Goal: Task Accomplishment & Management: Manage account settings

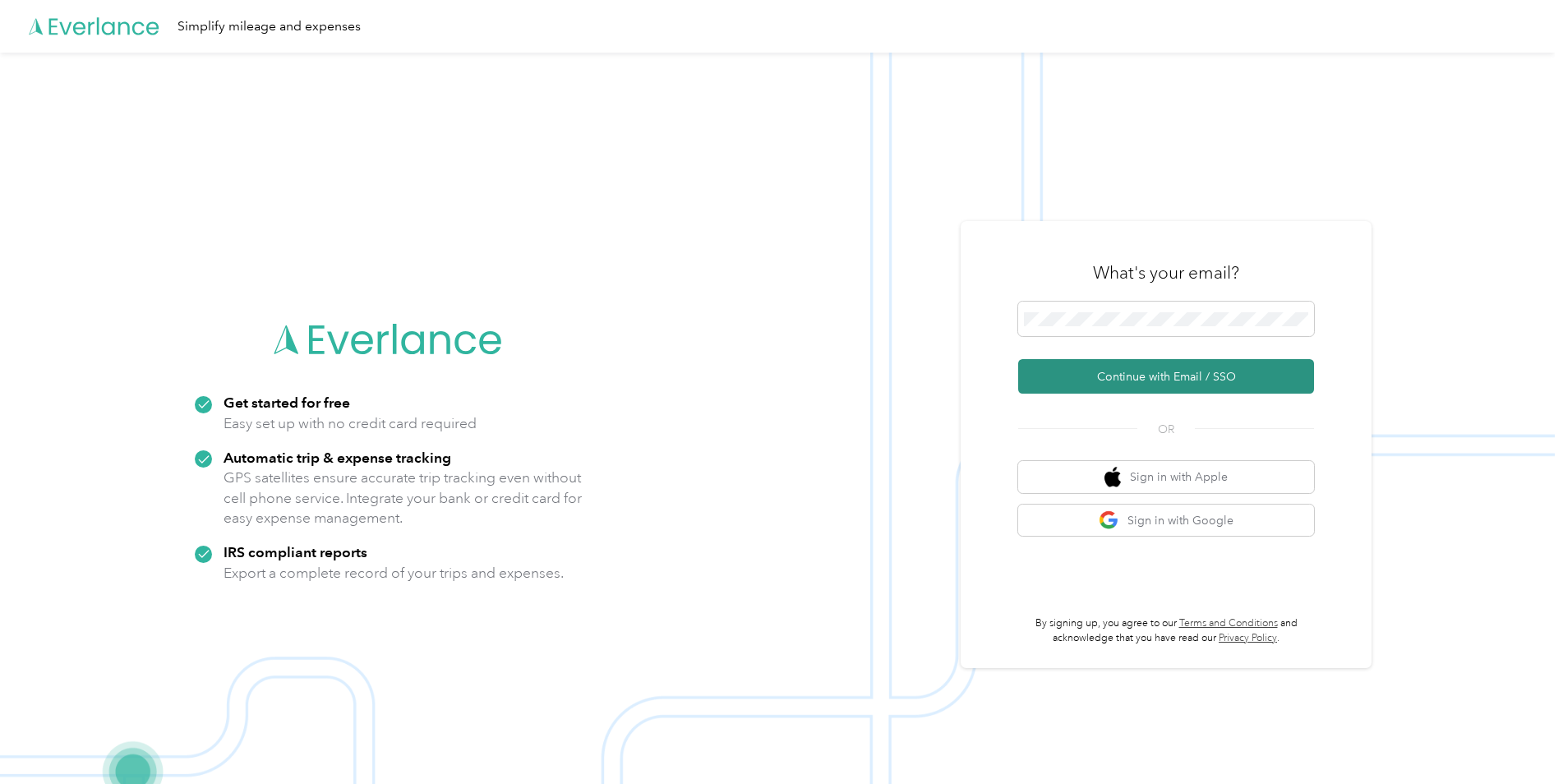
click at [1071, 377] on button "Continue with Email / SSO" at bounding box center [1166, 376] width 296 height 34
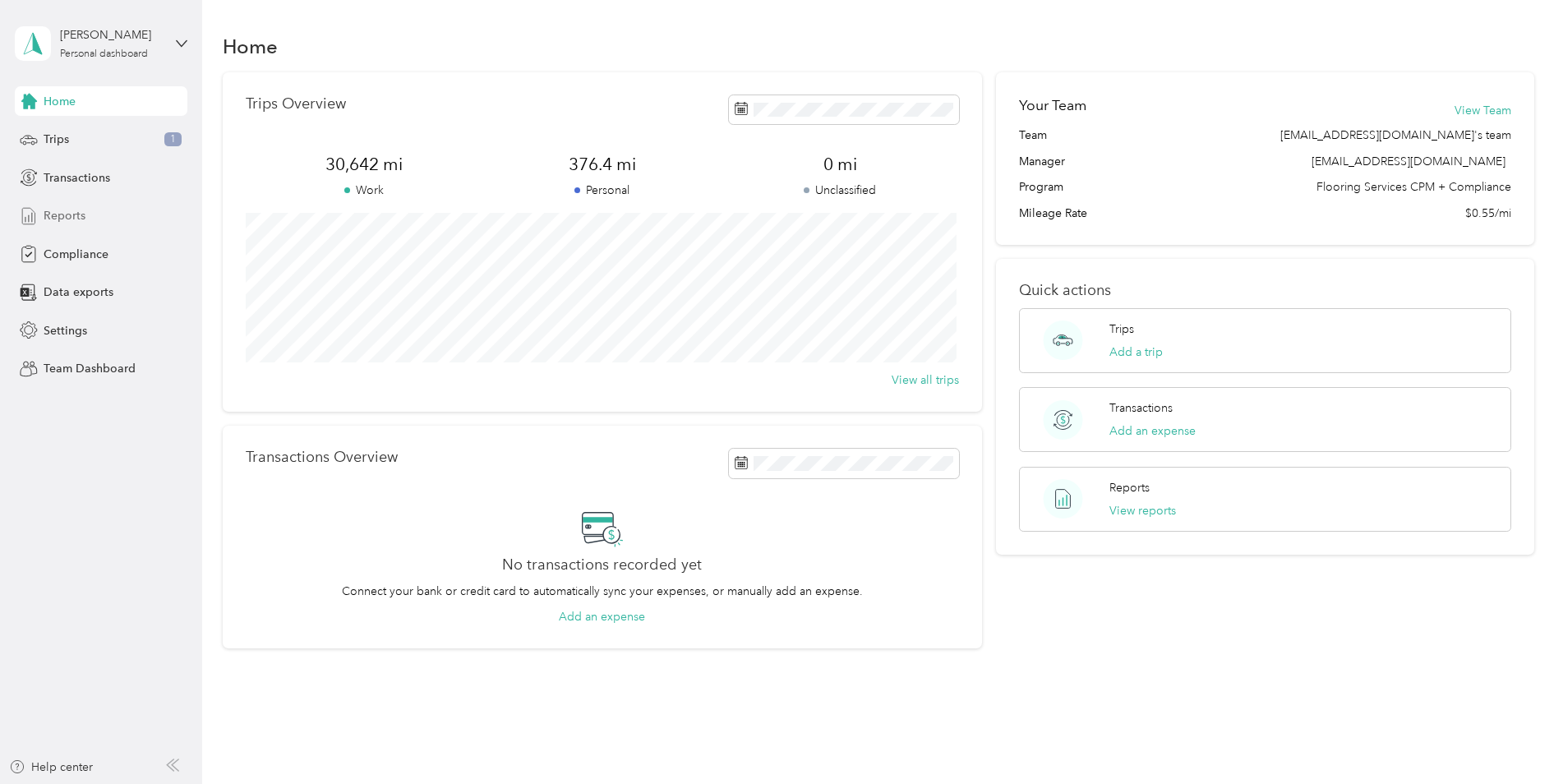
click at [51, 218] on span "Reports" at bounding box center [64, 216] width 42 height 17
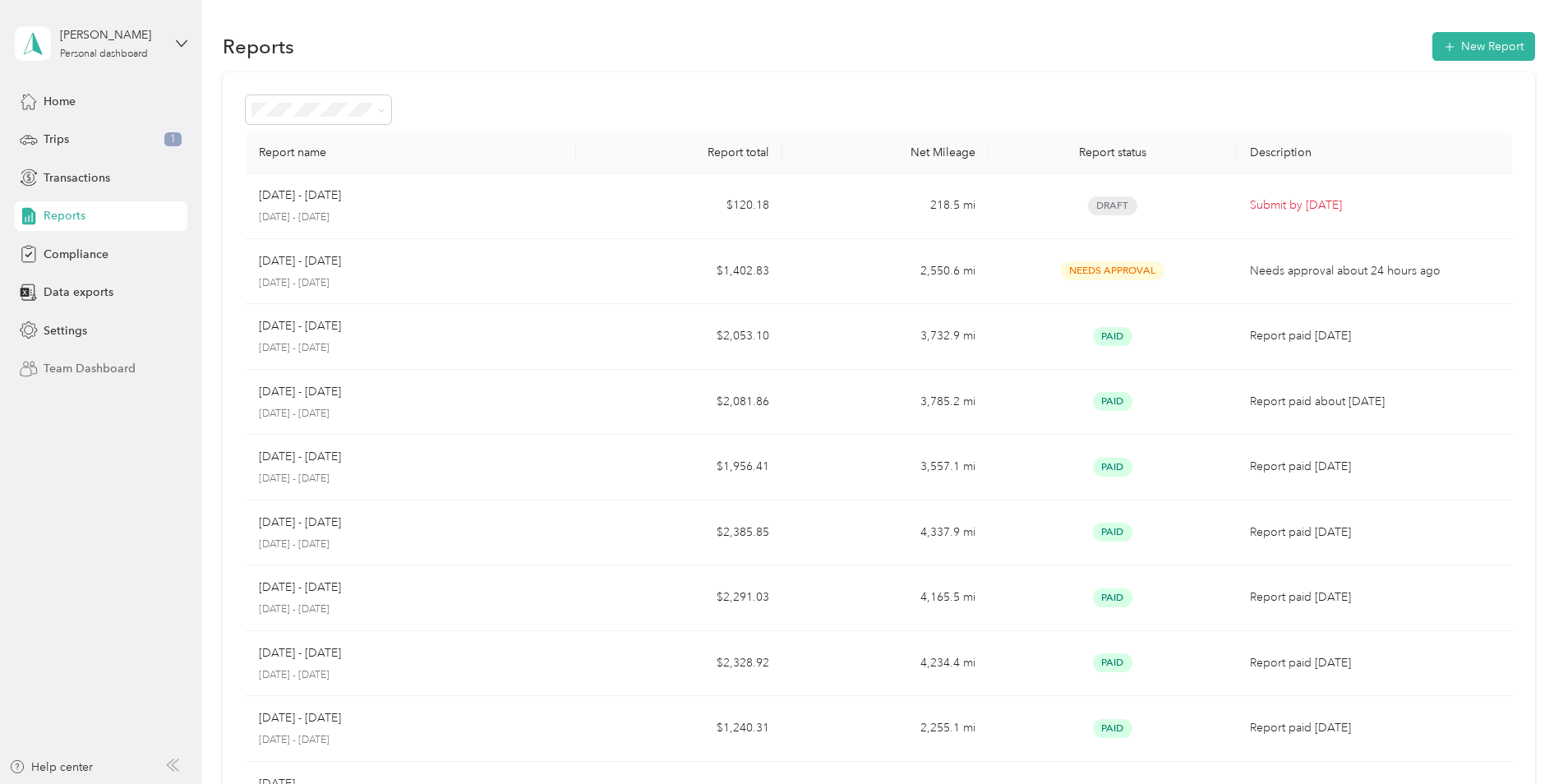
click at [56, 368] on span "Team Dashboard" at bounding box center [89, 368] width 92 height 17
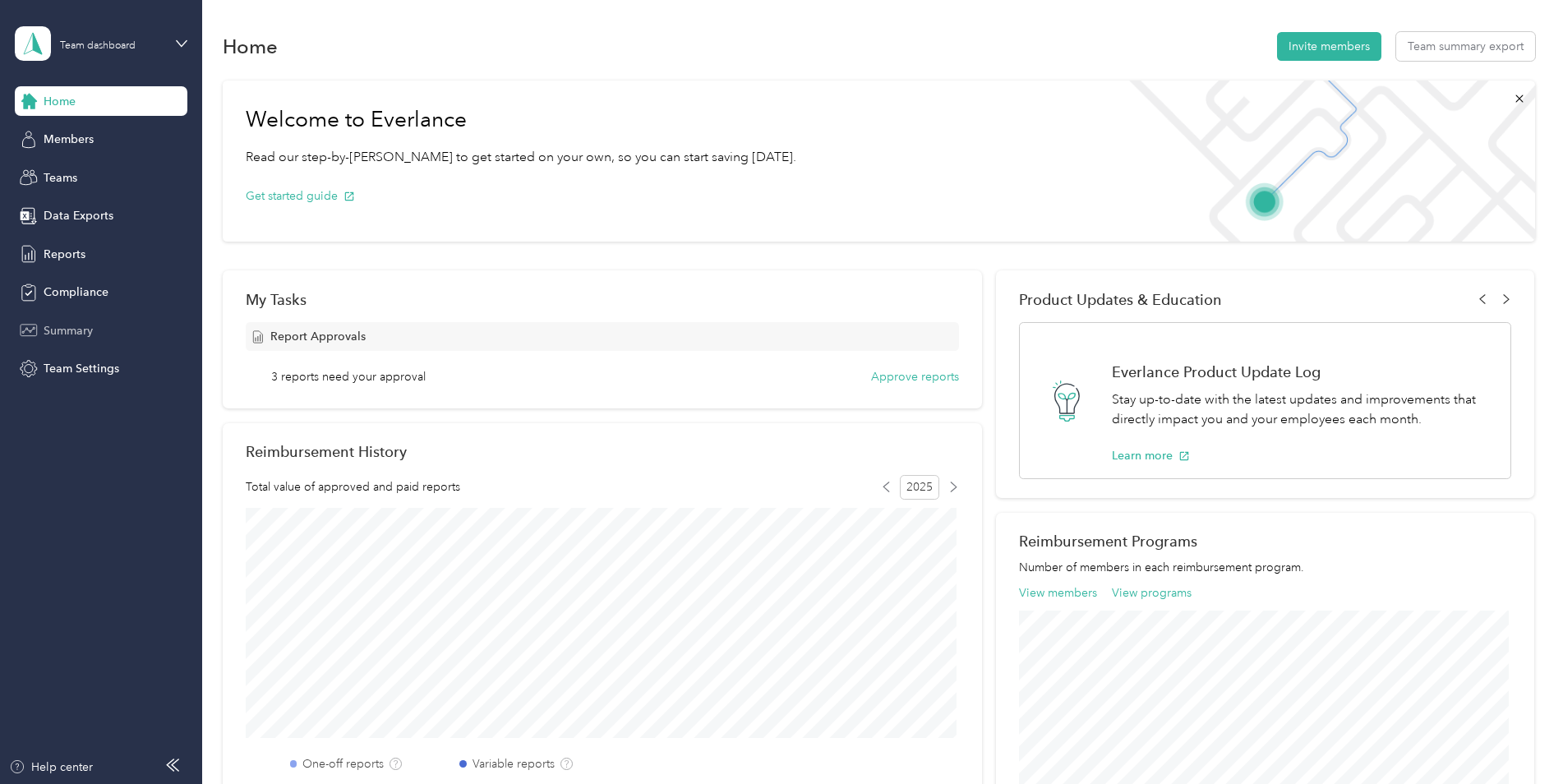
click at [58, 330] on span "Summary" at bounding box center [68, 330] width 49 height 17
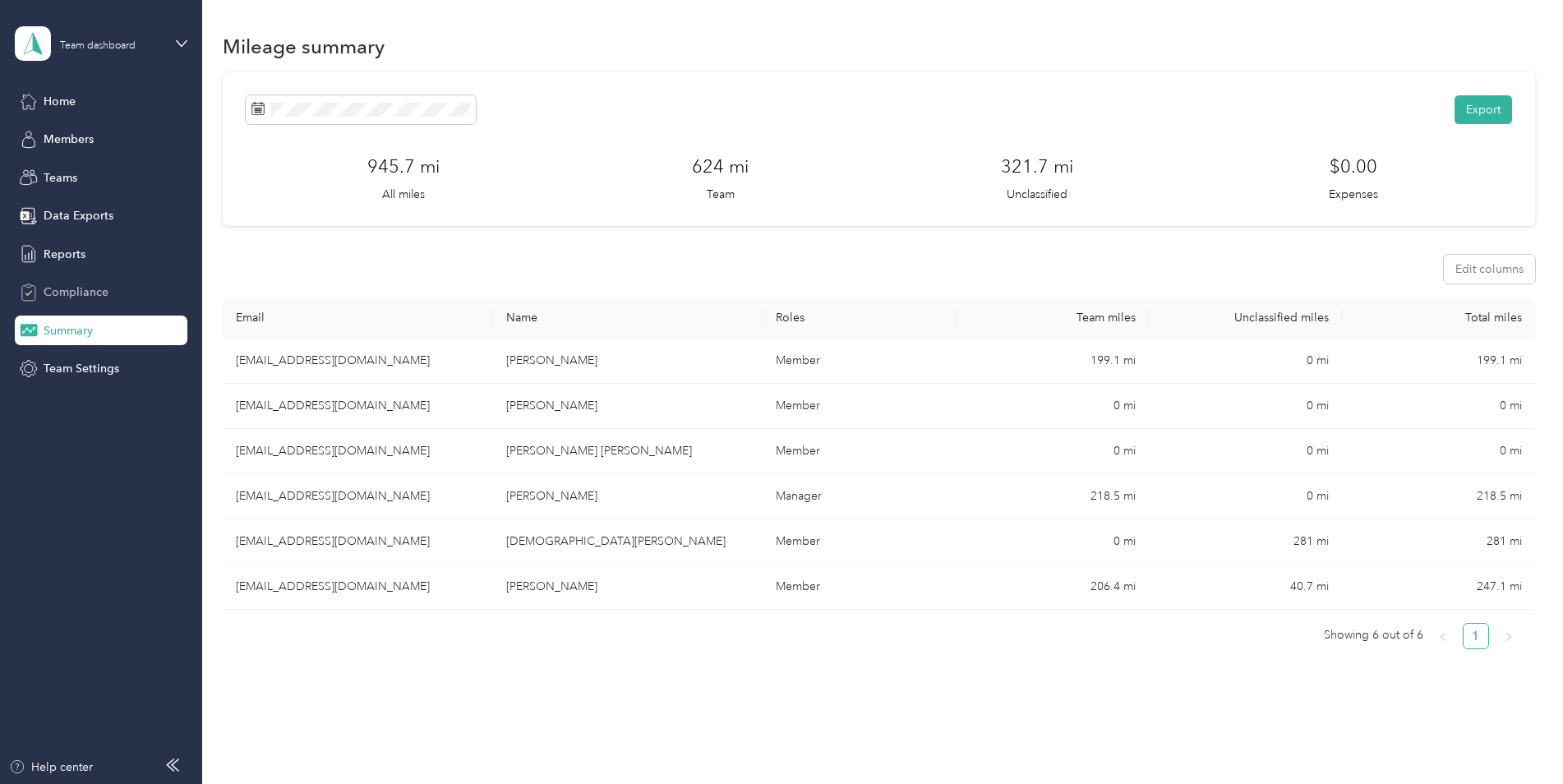
click at [79, 296] on span "Compliance" at bounding box center [76, 292] width 65 height 17
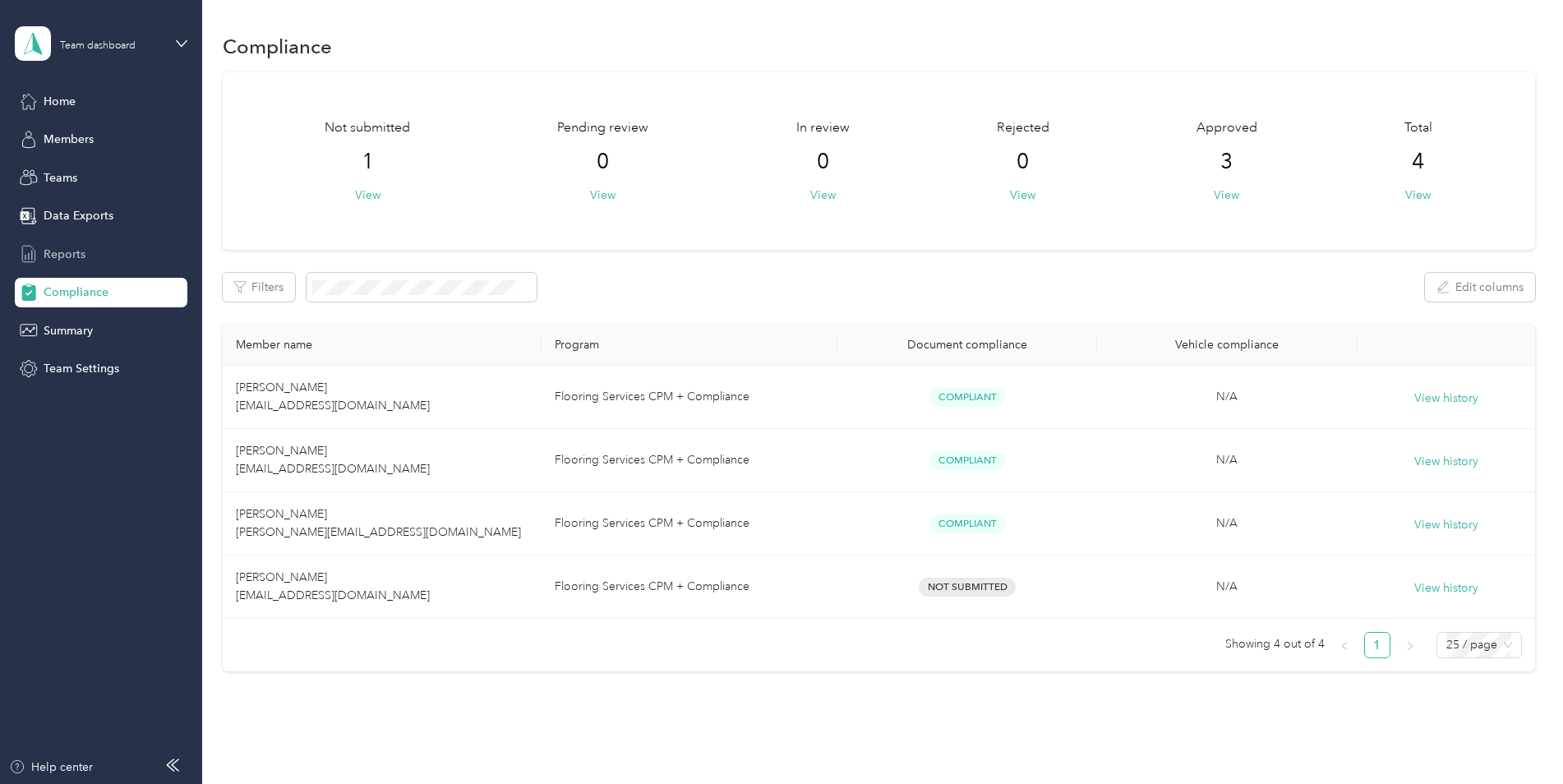
click at [61, 259] on span "Reports" at bounding box center [64, 254] width 42 height 17
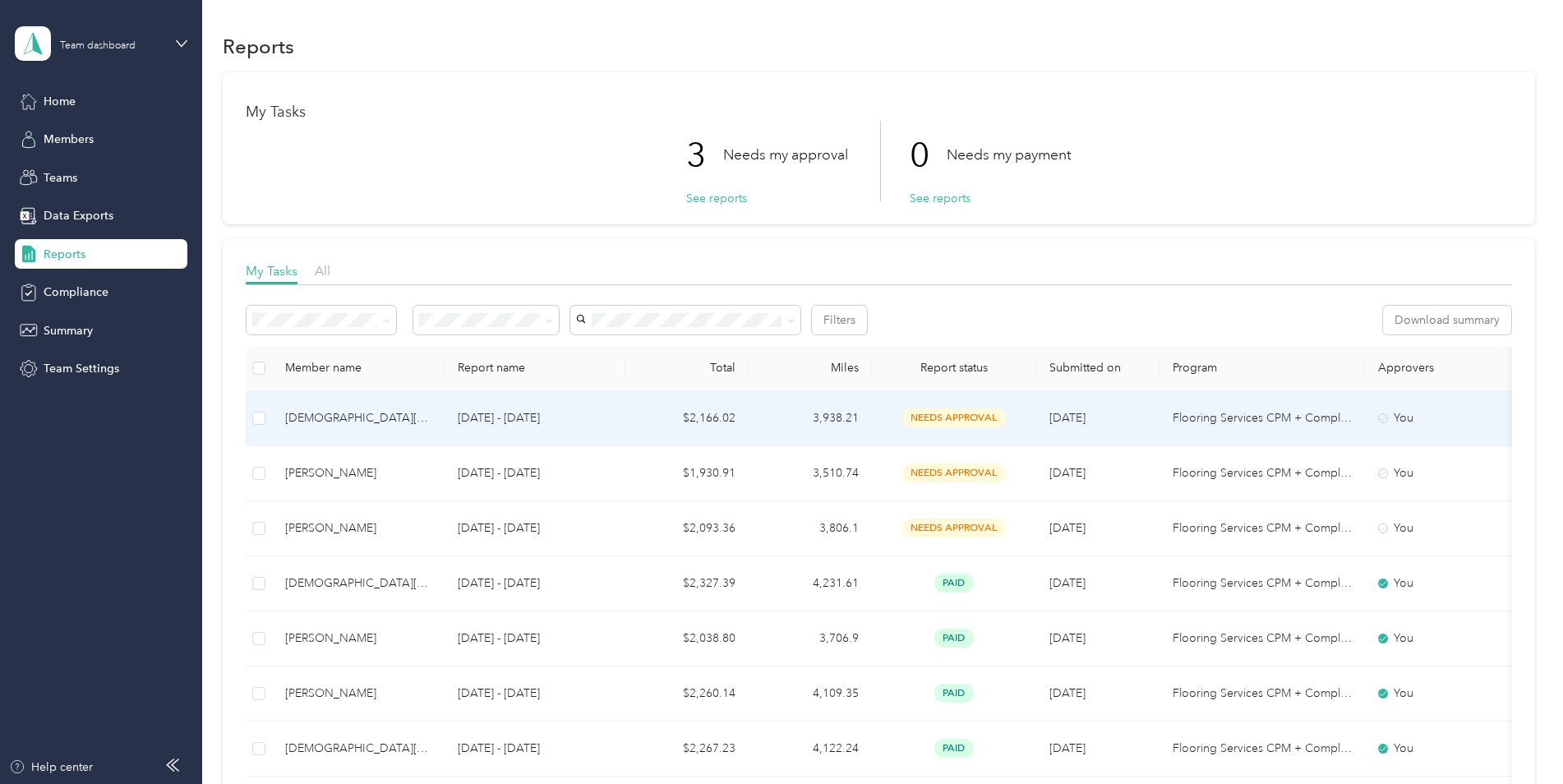
click at [922, 421] on span "needs approval" at bounding box center [954, 418] width 103 height 19
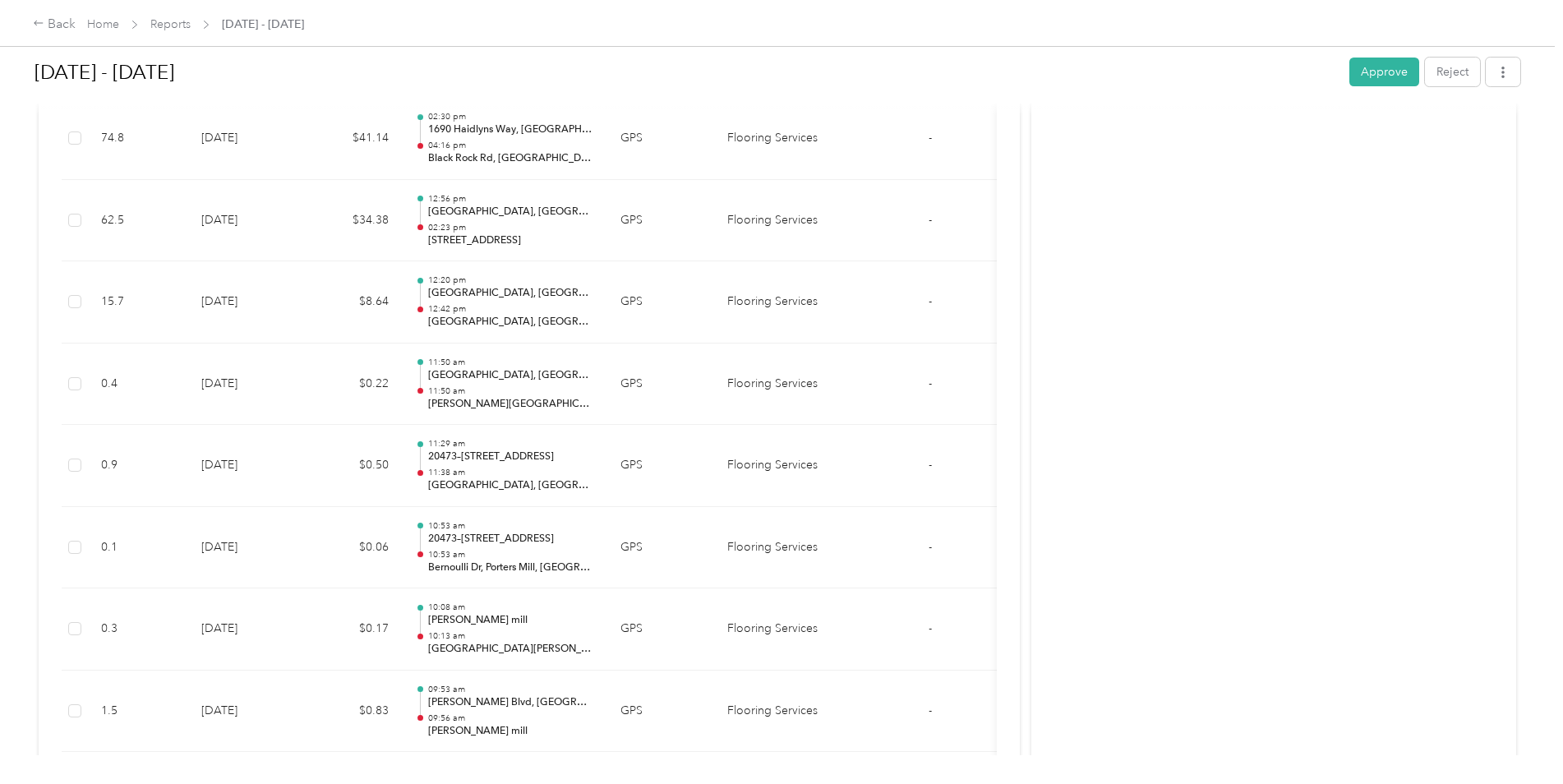
scroll to position [4253, 0]
click at [1370, 78] on button "Approve" at bounding box center [1384, 72] width 70 height 28
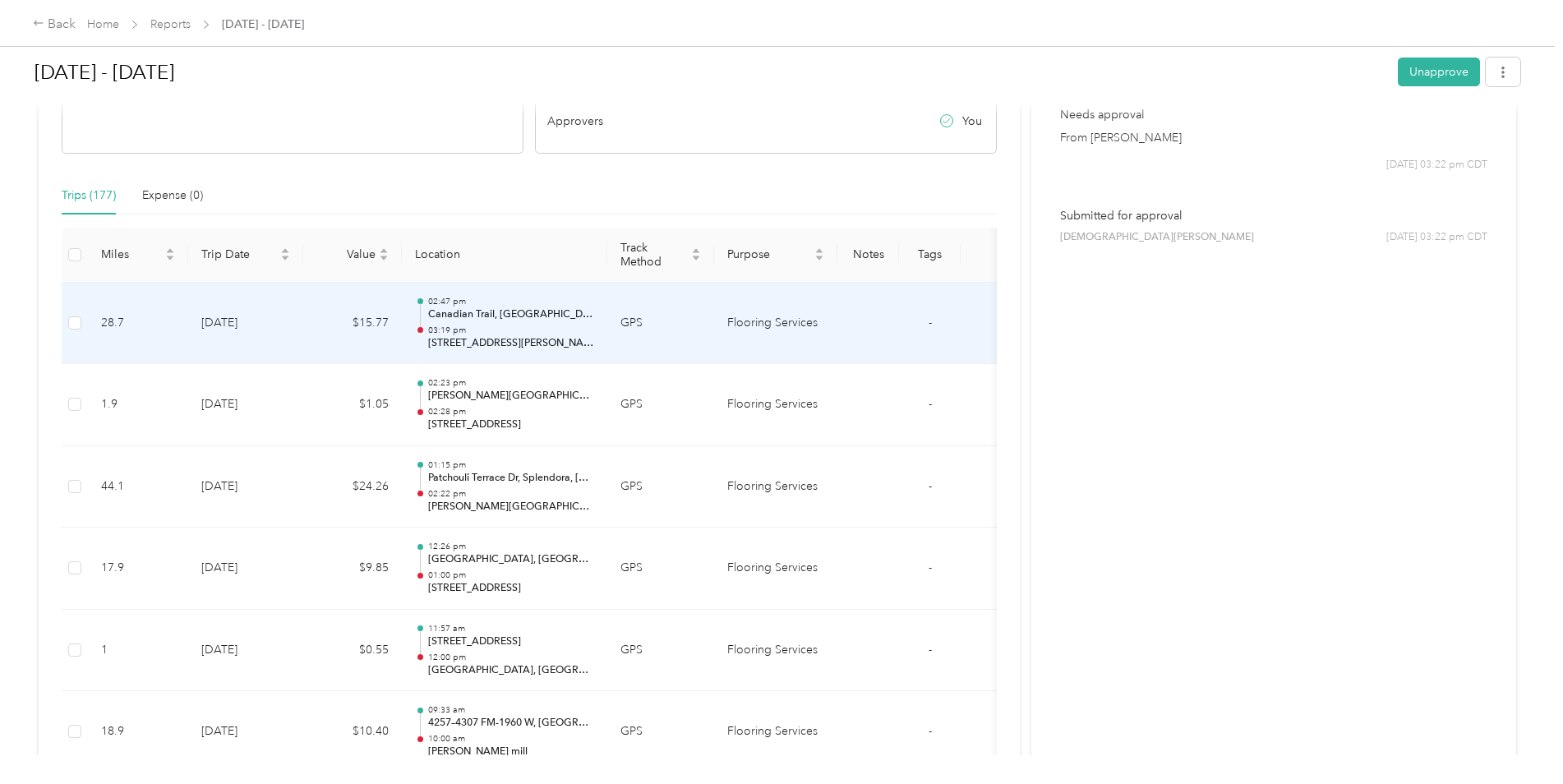
scroll to position [0, 0]
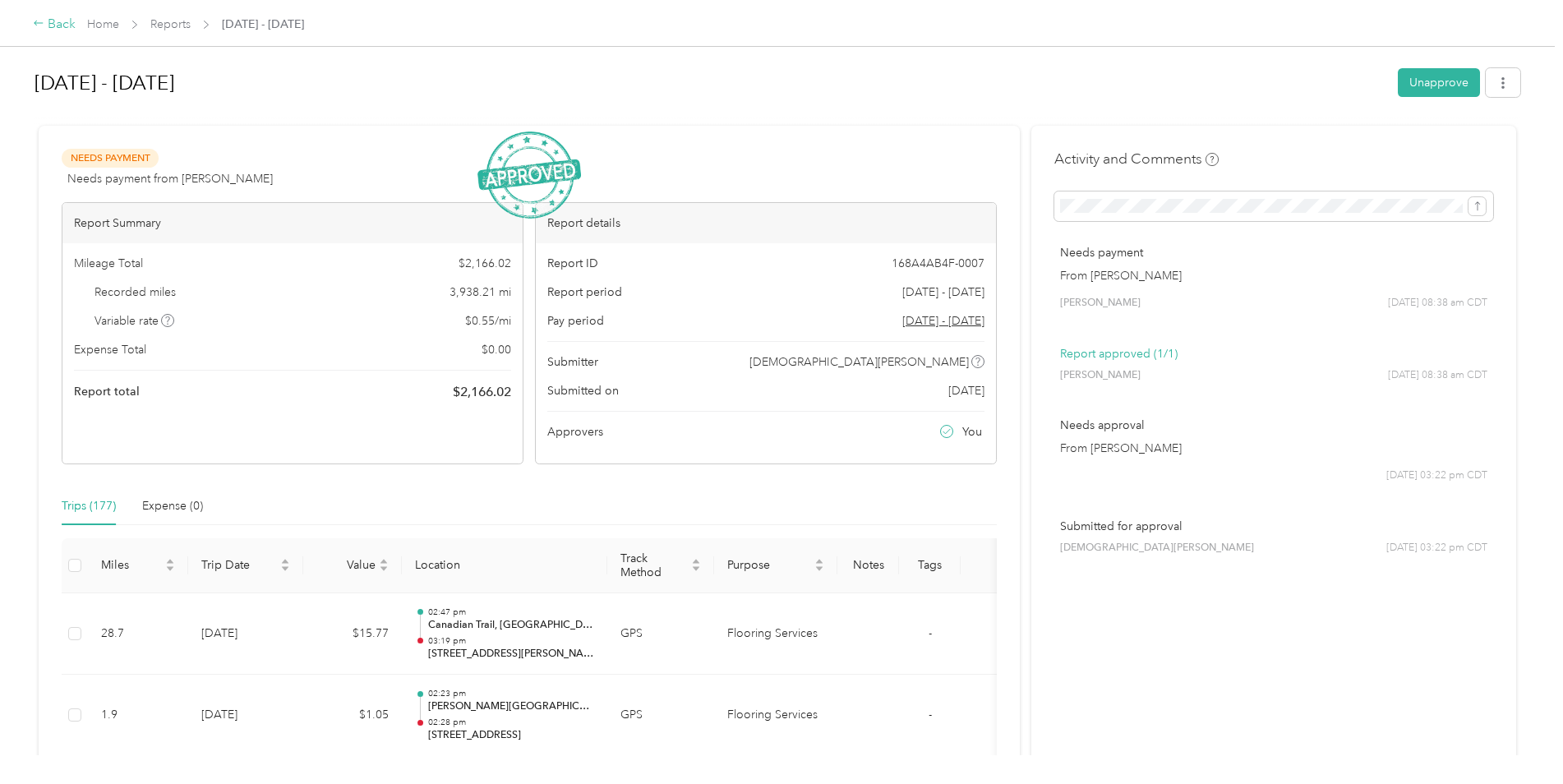
click at [41, 24] on icon at bounding box center [39, 23] width 9 height 5
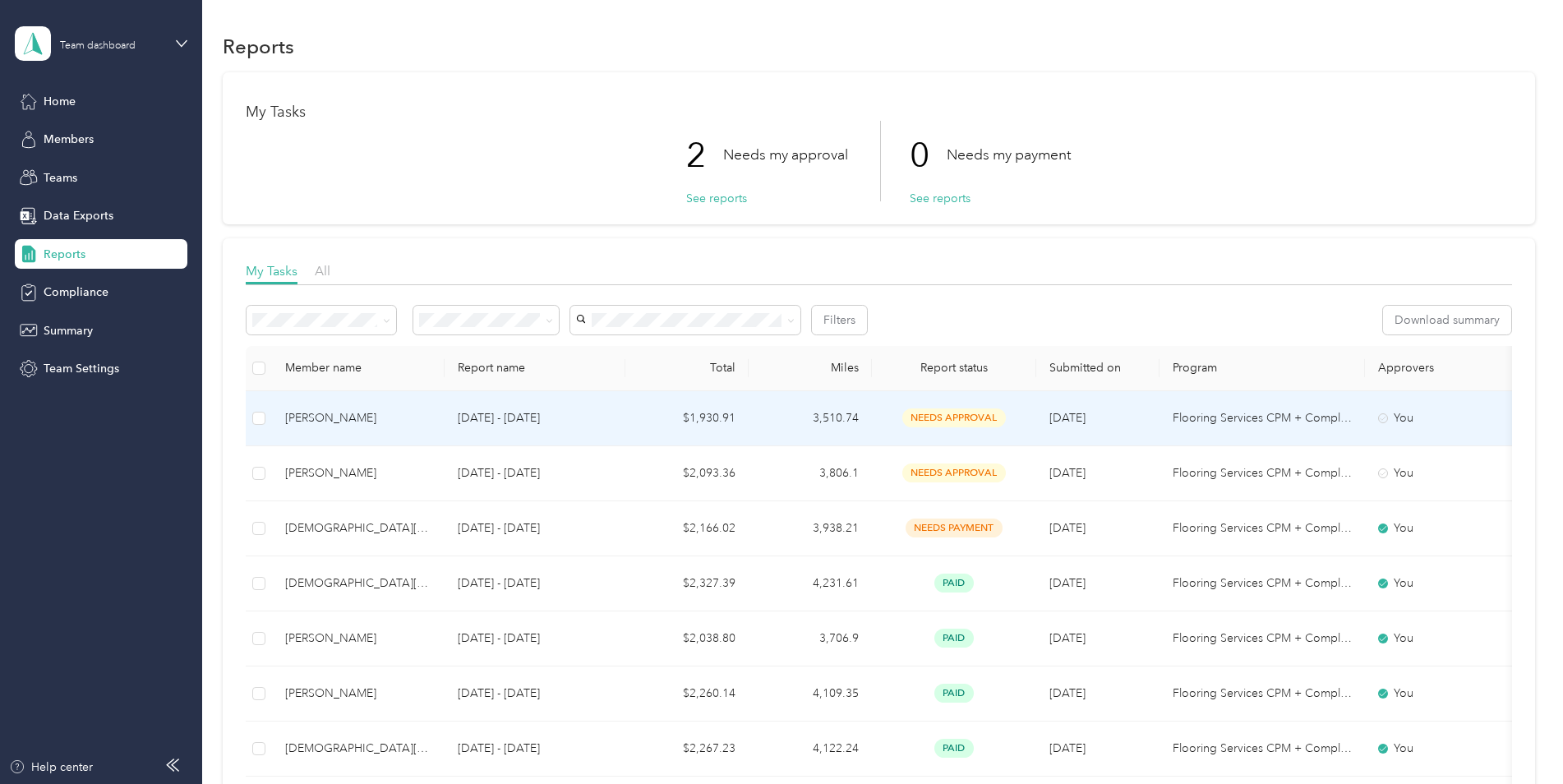
click at [935, 422] on span "needs approval" at bounding box center [954, 418] width 103 height 19
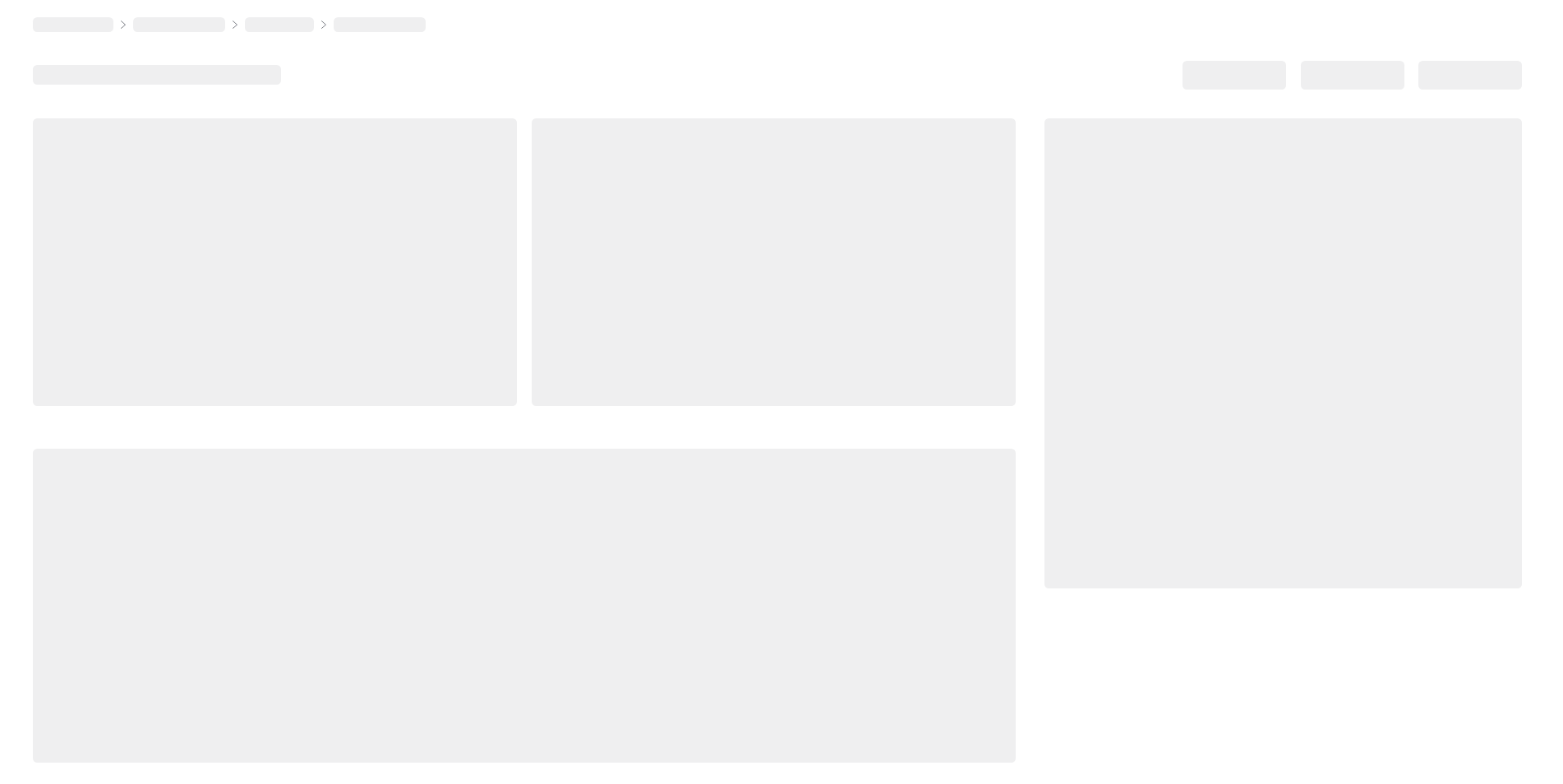
click at [935, 422] on div at bounding box center [524, 440] width 983 height 644
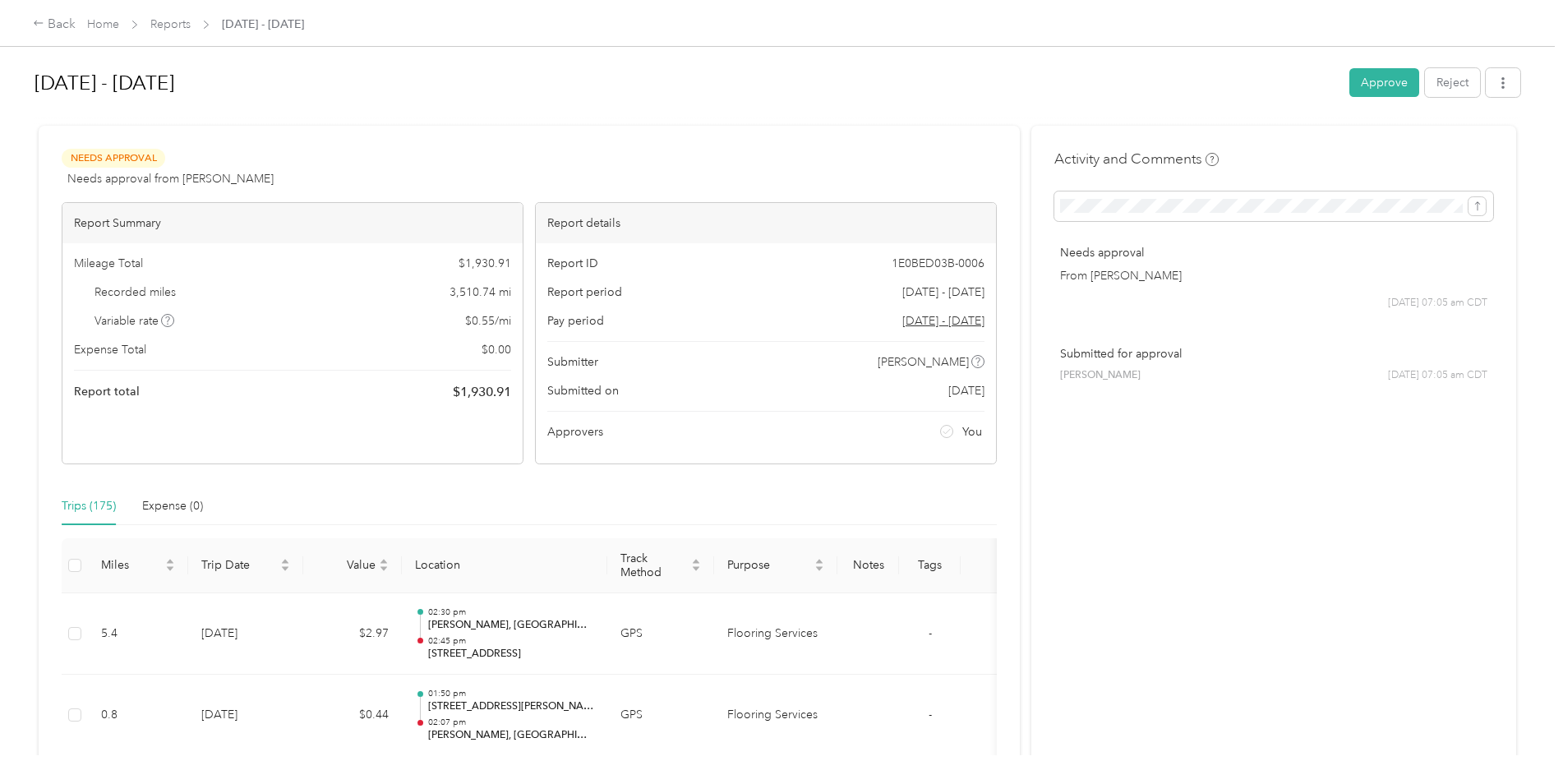
click at [1384, 86] on button "Approve" at bounding box center [1384, 82] width 70 height 28
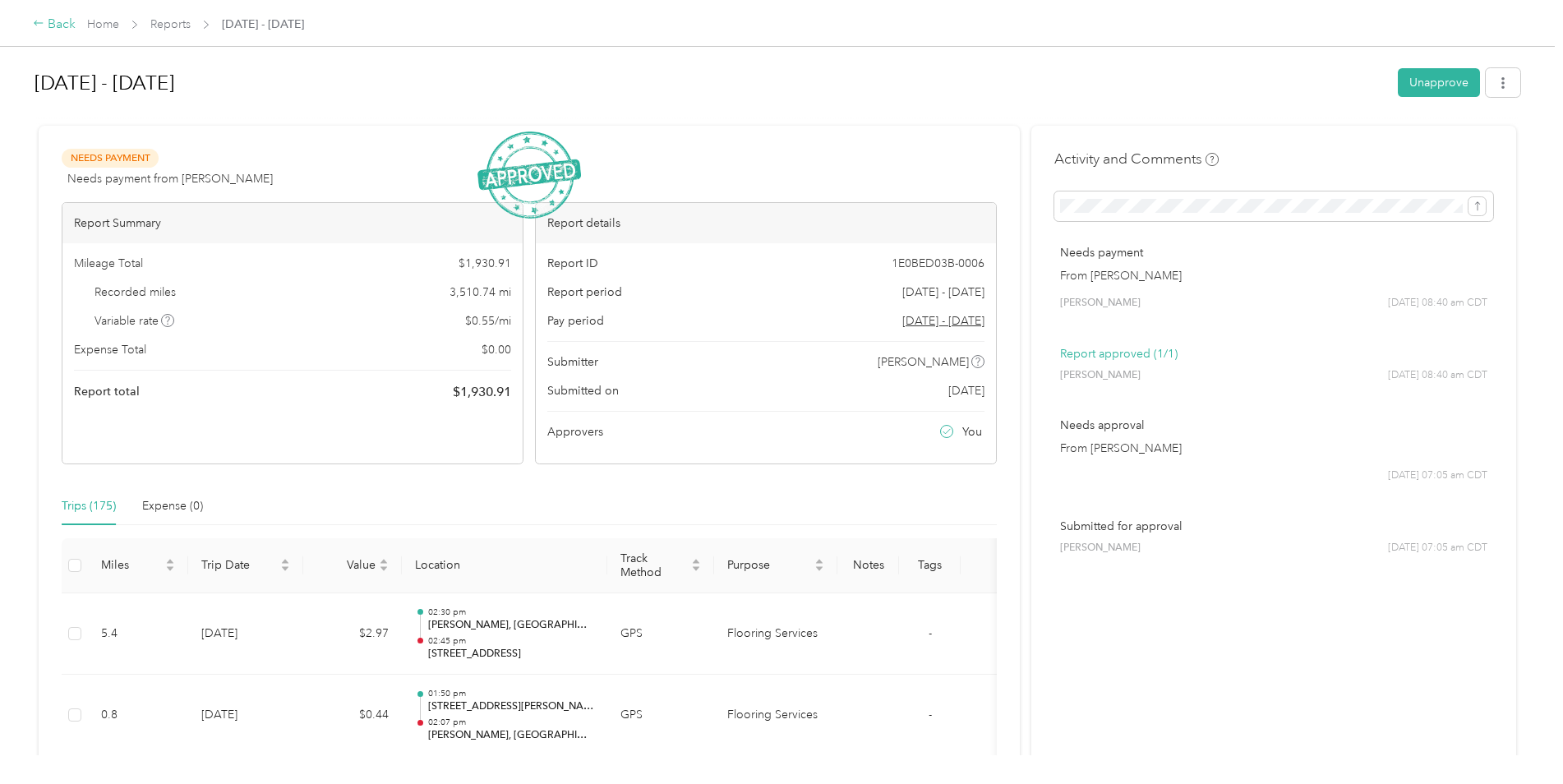
click at [52, 24] on div "Back" at bounding box center [54, 25] width 43 height 20
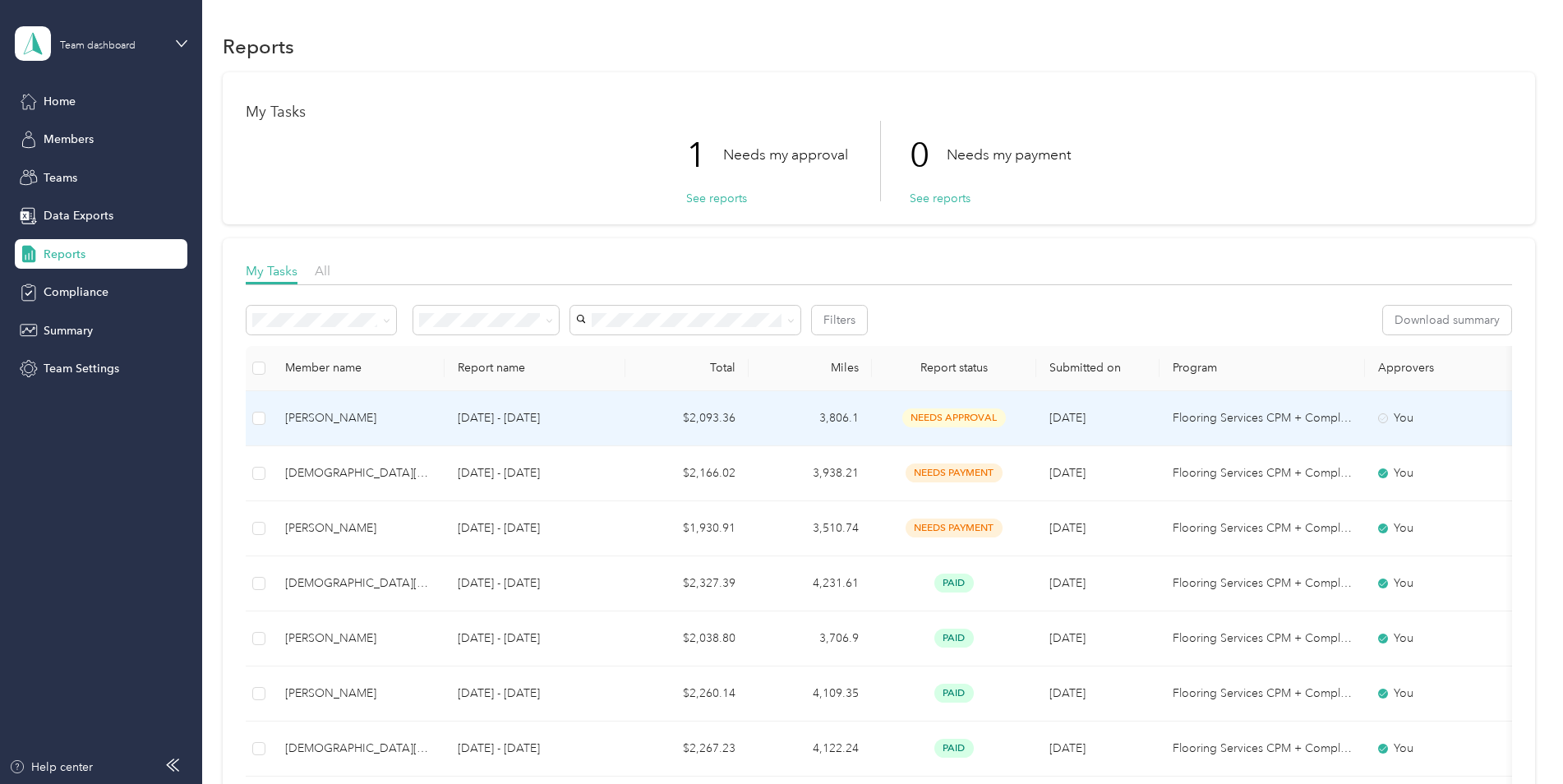
click at [931, 418] on span "needs approval" at bounding box center [954, 418] width 103 height 19
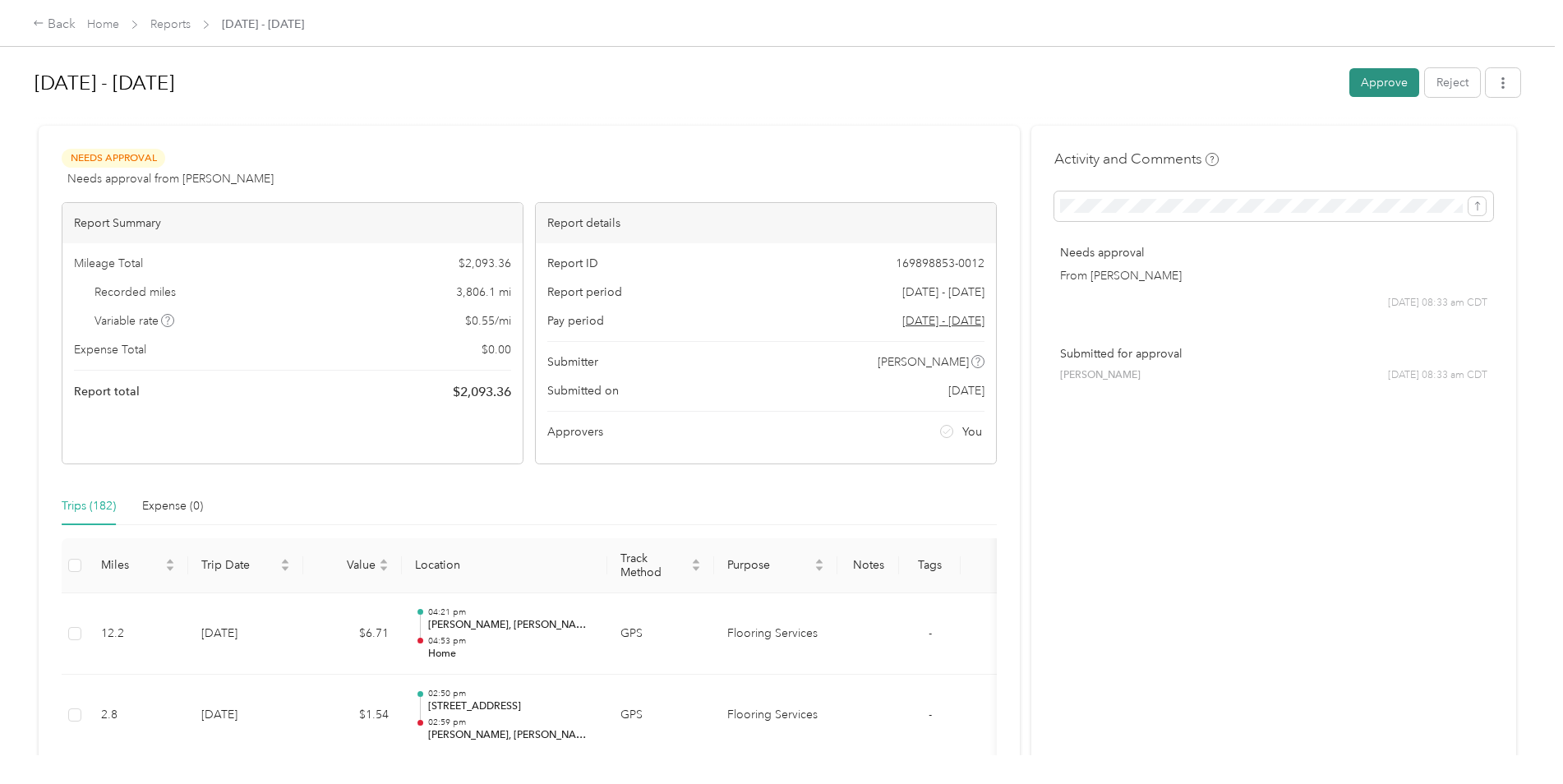
click at [1369, 85] on button "Approve" at bounding box center [1384, 82] width 70 height 28
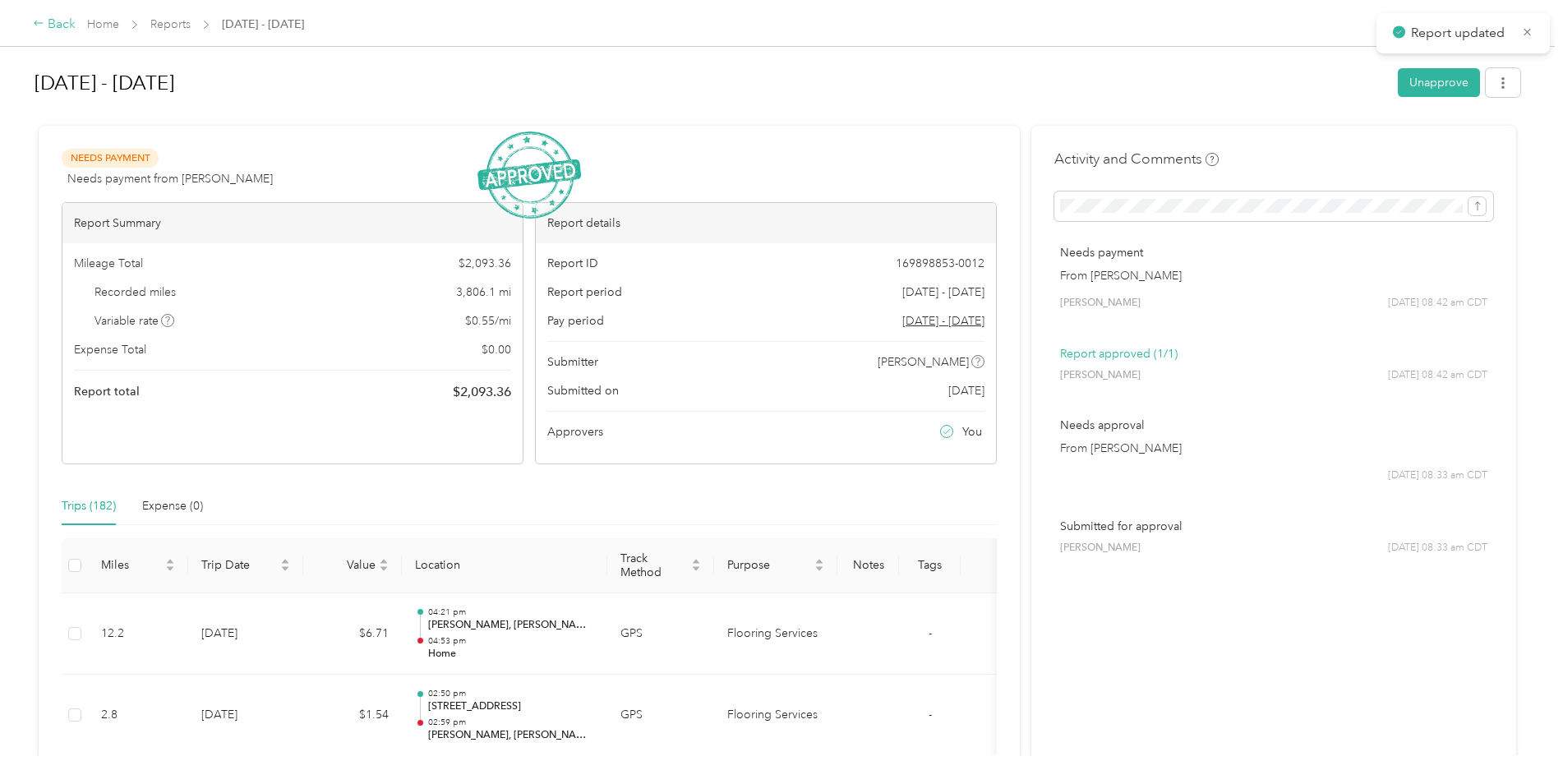
click at [52, 22] on div "Back" at bounding box center [54, 25] width 43 height 20
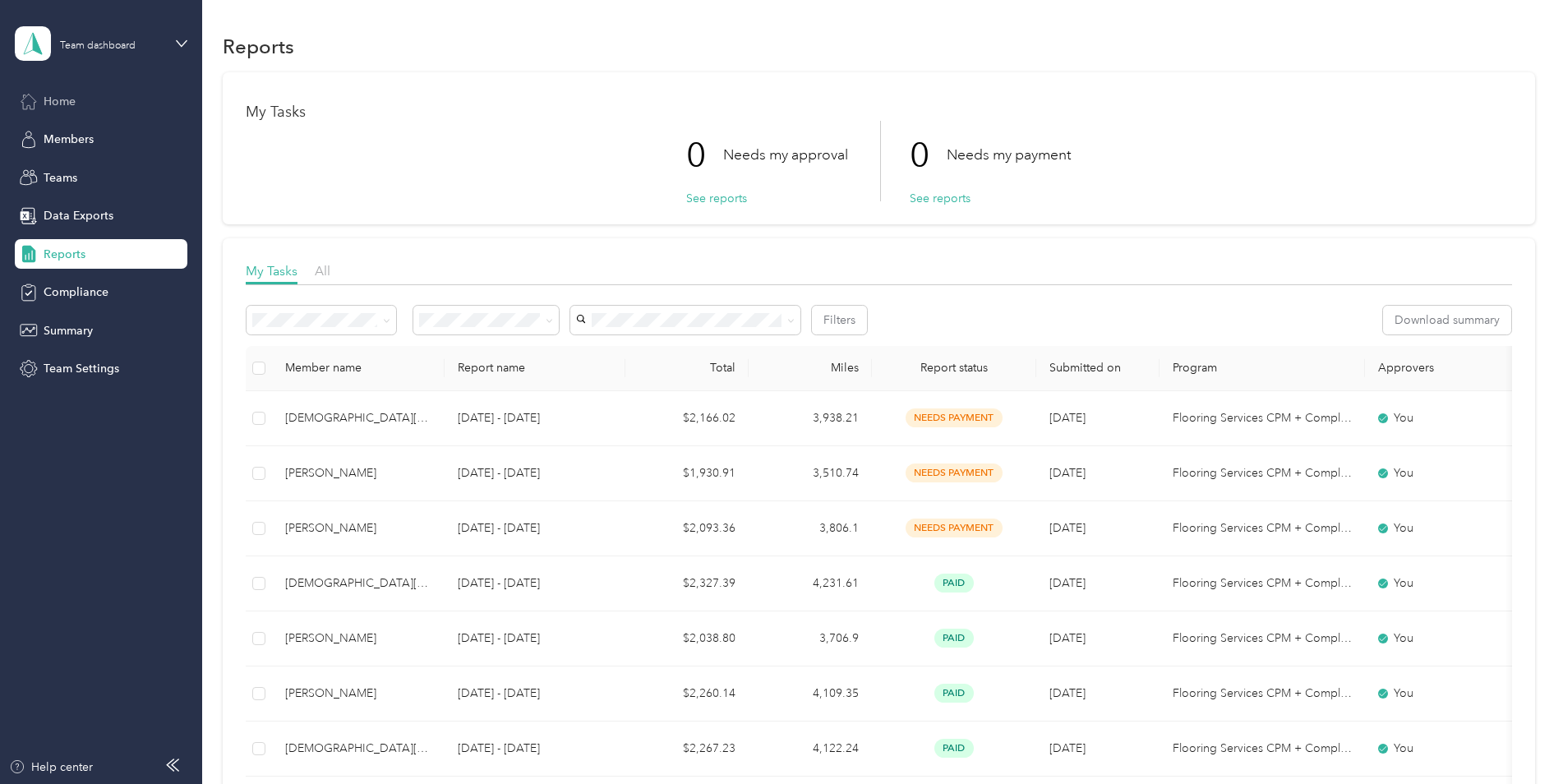
click at [71, 103] on span "Home" at bounding box center [60, 101] width 32 height 17
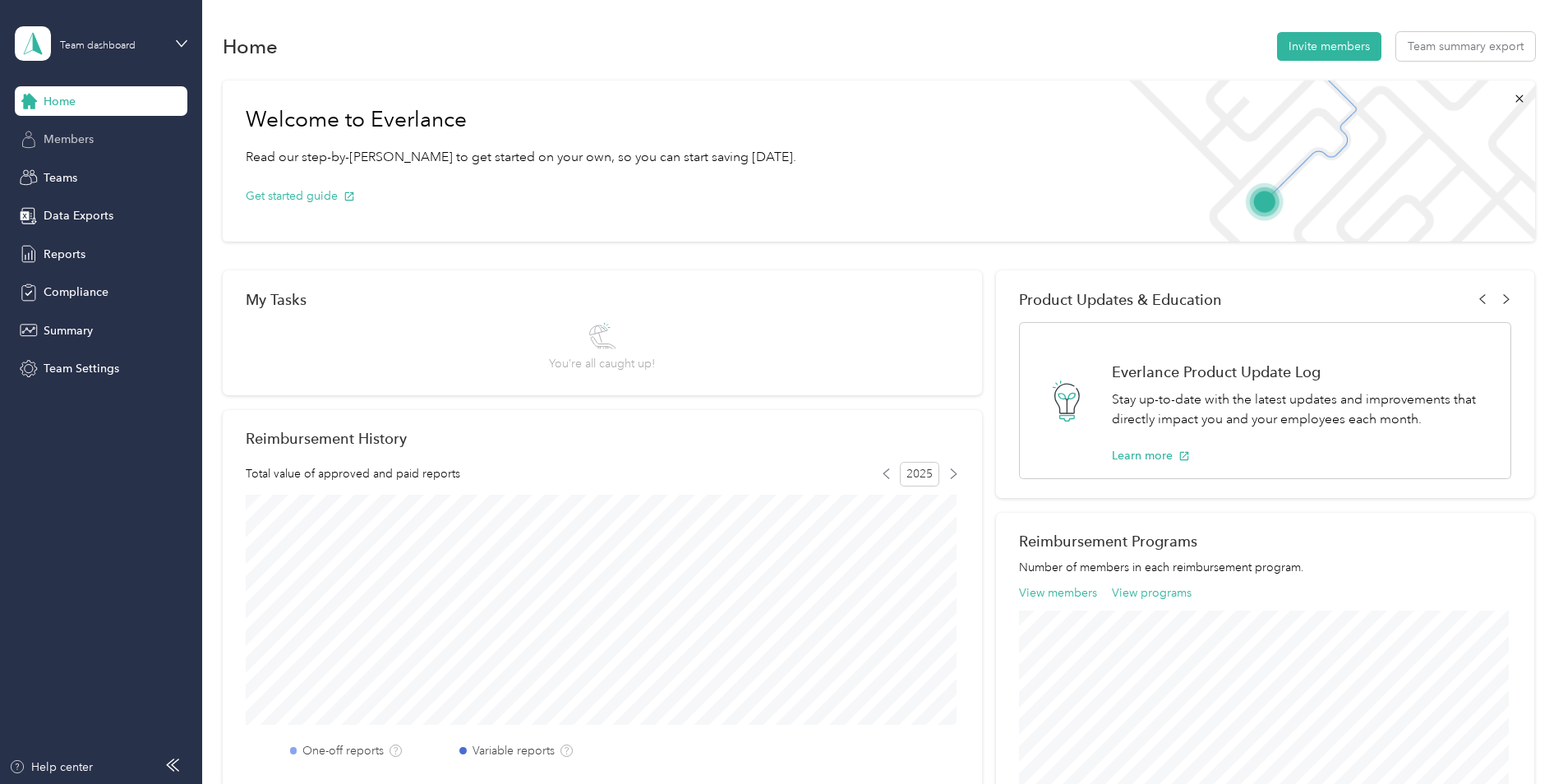
click at [53, 143] on span "Members" at bounding box center [68, 139] width 50 height 17
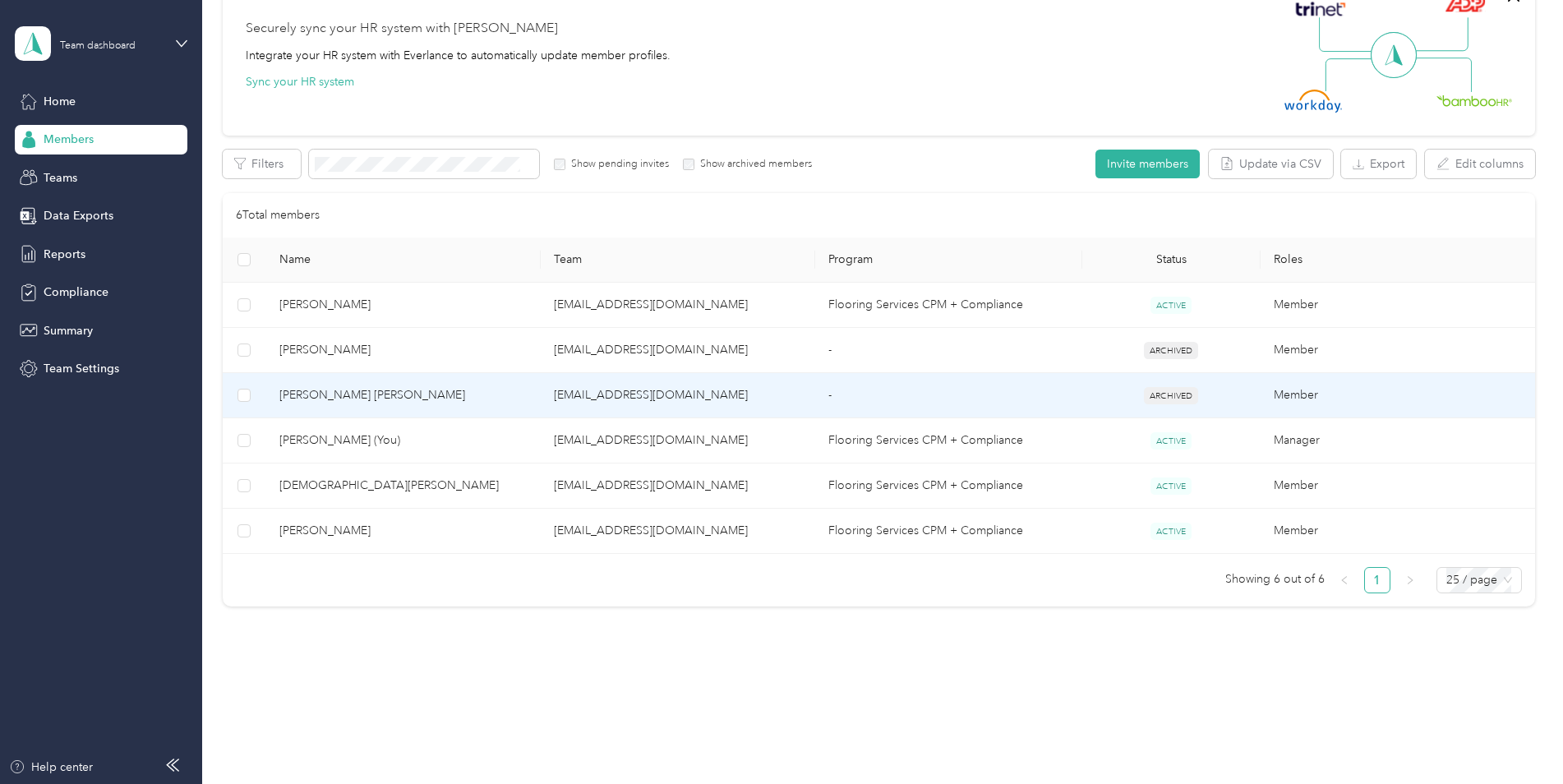
scroll to position [164, 0]
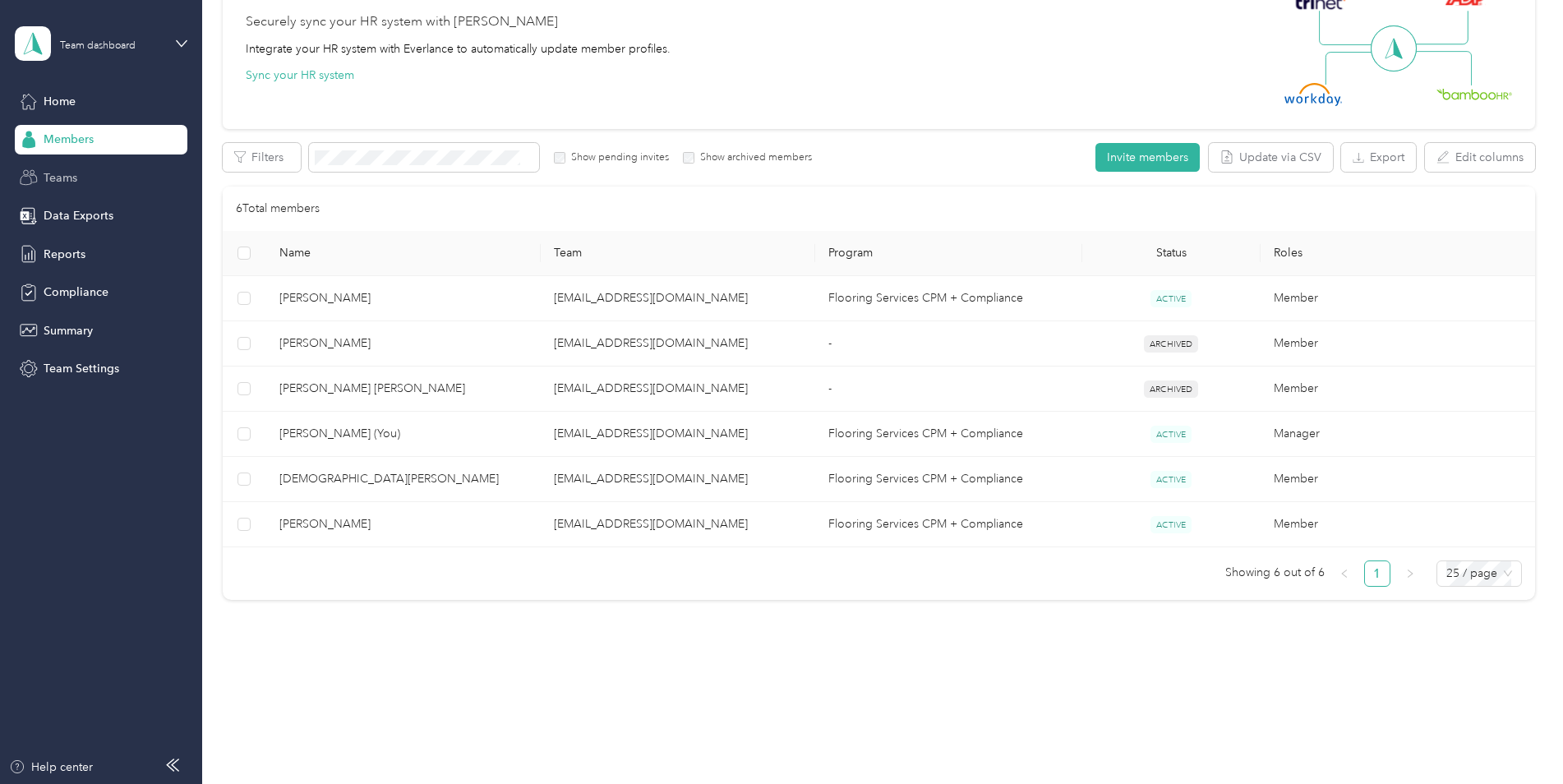
click at [58, 181] on span "Teams" at bounding box center [61, 178] width 34 height 17
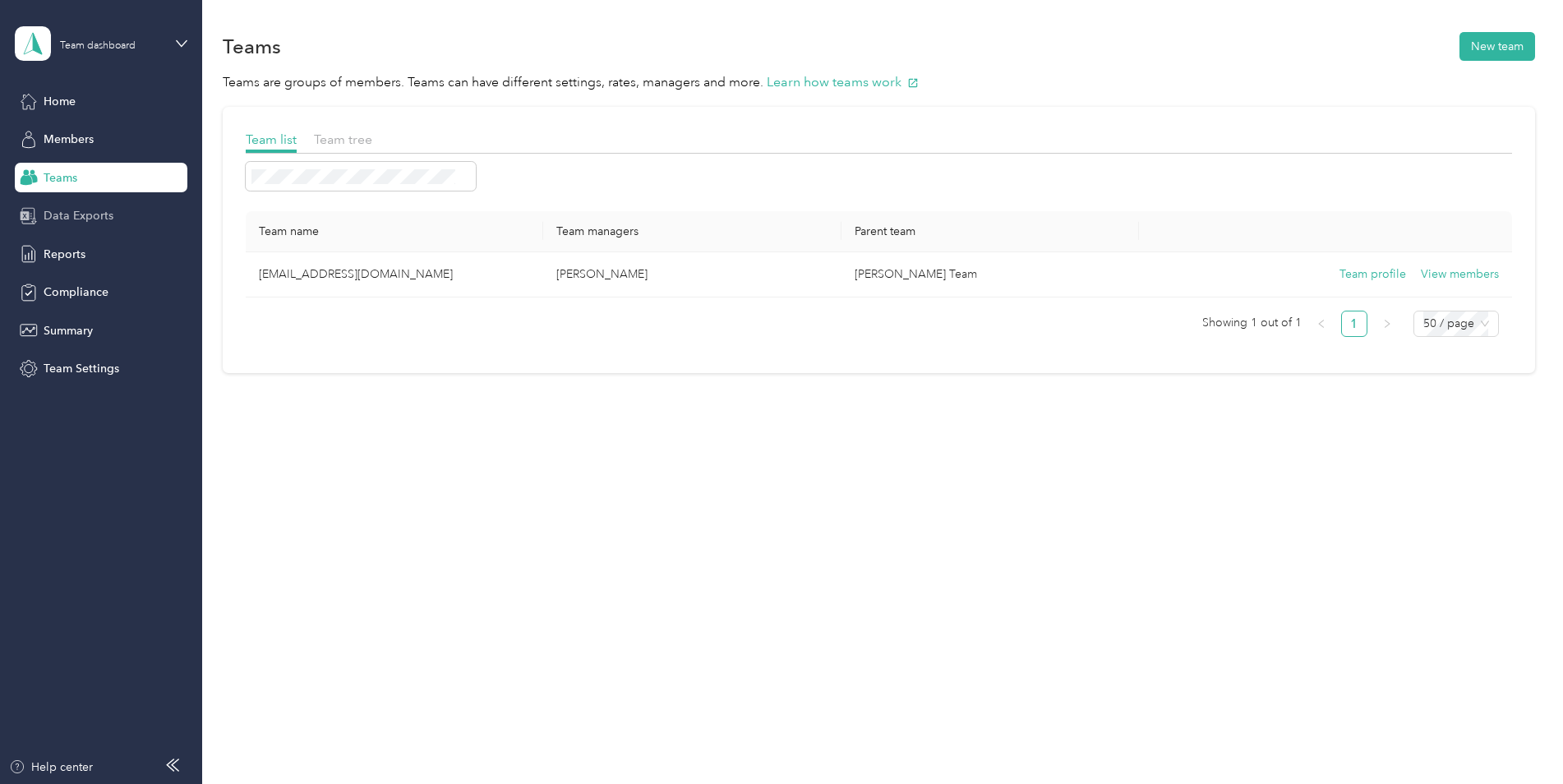
click at [65, 218] on span "Data Exports" at bounding box center [79, 216] width 70 height 17
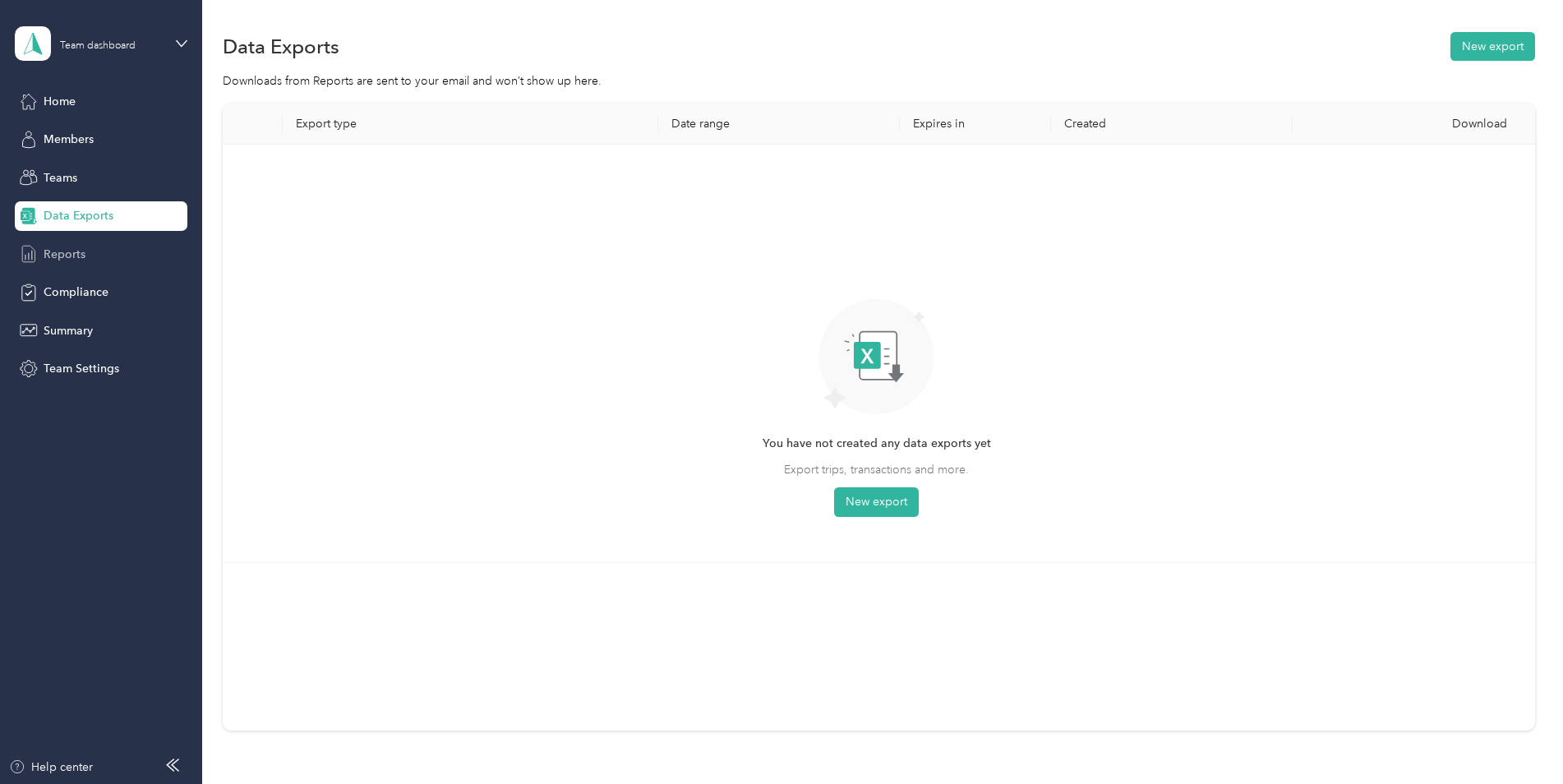
click at [72, 259] on span "Reports" at bounding box center [64, 254] width 42 height 17
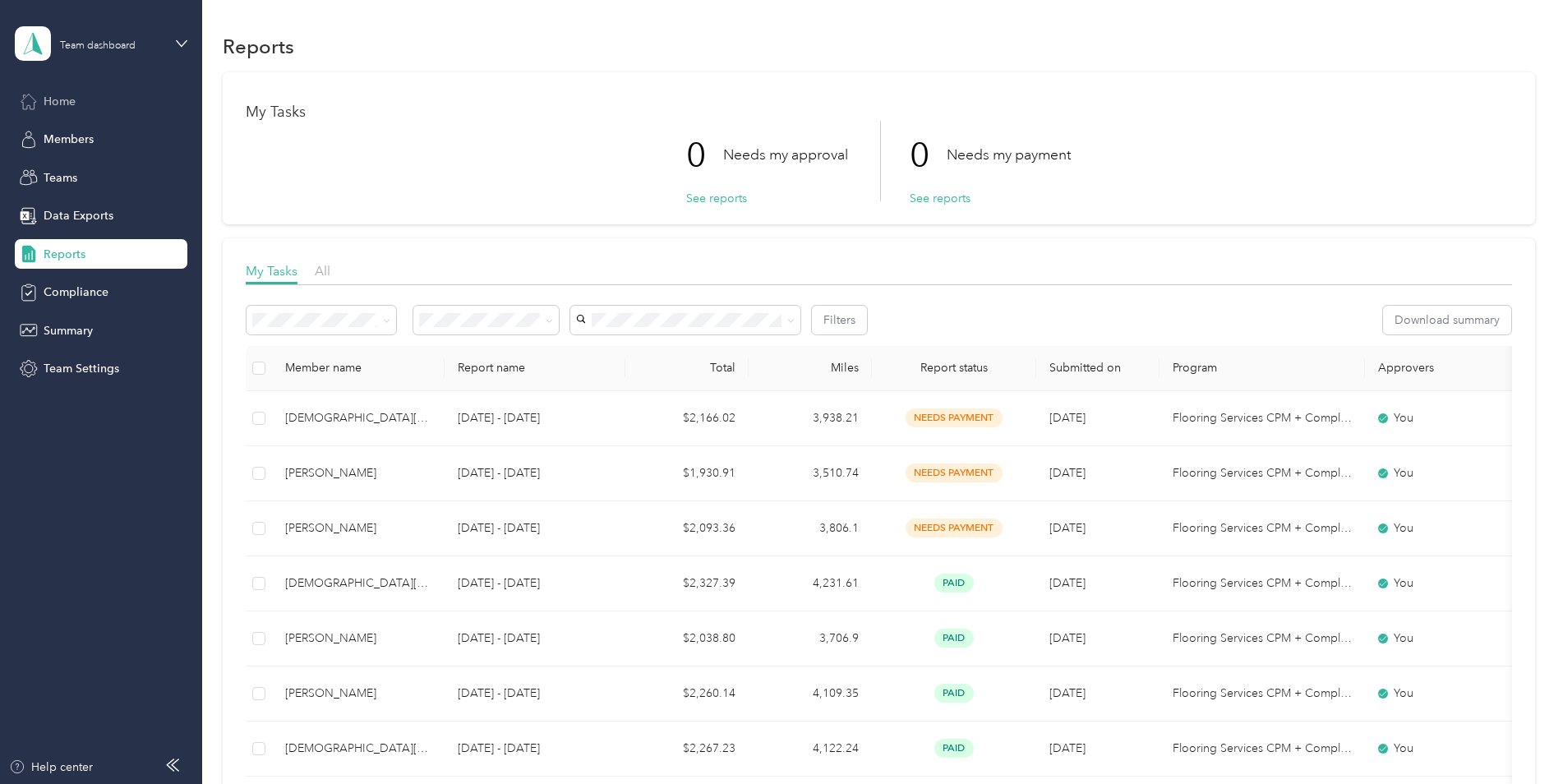
click at [42, 106] on div "Home" at bounding box center [101, 100] width 172 height 29
